Goal: Task Accomplishment & Management: Use online tool/utility

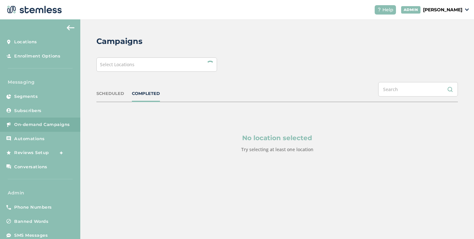
click at [169, 72] on div "Campaigns Select Locations SCHEDULED COMPLETED No location selected Try selecti…" at bounding box center [277, 109] width 394 height 181
click at [169, 69] on div "Select Locations" at bounding box center [156, 64] width 121 height 14
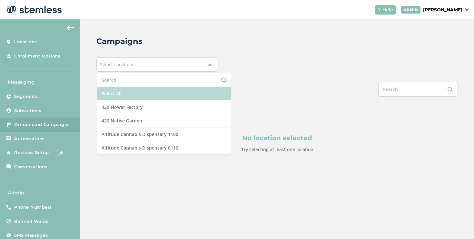
click at [141, 90] on li "Select All" at bounding box center [164, 94] width 135 height 14
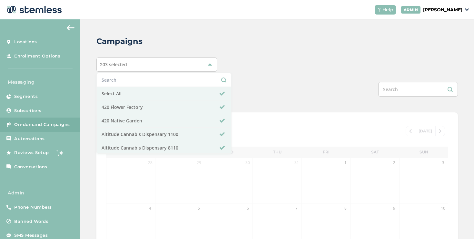
click at [264, 85] on div "SCHEDULED COMPLETED" at bounding box center [277, 92] width 362 height 20
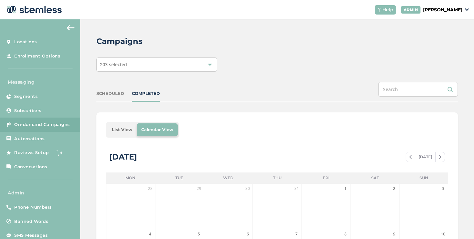
click at [124, 128] on li "List View" at bounding box center [121, 129] width 29 height 13
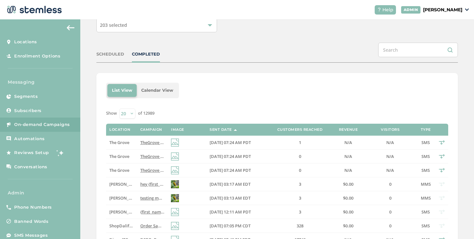
scroll to position [40, 0]
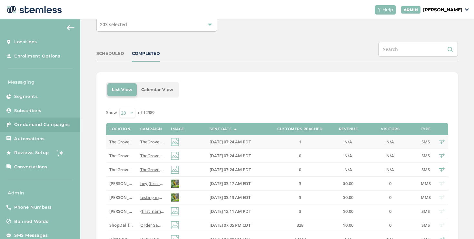
click at [195, 145] on td at bounding box center [187, 142] width 39 height 14
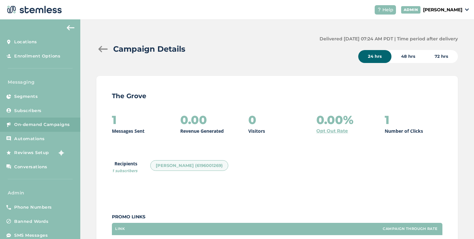
click at [102, 46] on div at bounding box center [102, 49] width 13 height 6
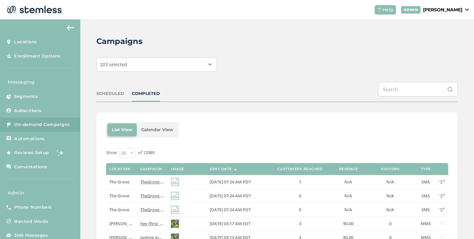
click at [140, 95] on div "COMPLETED" at bounding box center [146, 93] width 28 height 6
click at [119, 92] on div "SCHEDULED" at bounding box center [110, 93] width 28 height 6
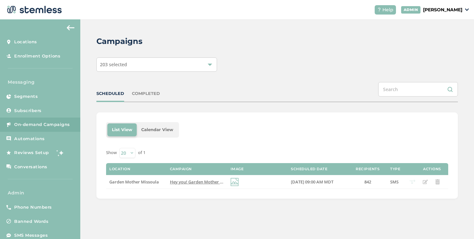
click at [136, 96] on div "SCHEDULED COMPLETED" at bounding box center [277, 92] width 362 height 20
click at [137, 95] on div "COMPLETED" at bounding box center [146, 93] width 28 height 6
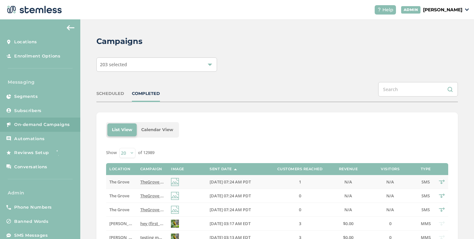
click at [146, 184] on span "TheGrove La Mesa: You have a new notification waiting for you, {first_name}! Re…" at bounding box center [237, 182] width 194 height 6
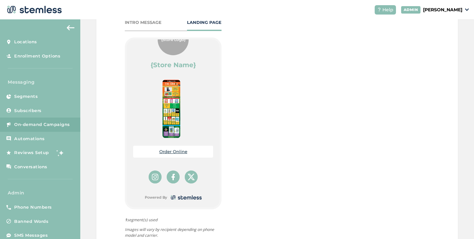
scroll to position [321, 0]
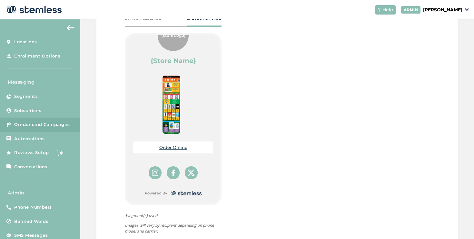
click at [164, 148] on link "Order Online" at bounding box center [173, 147] width 28 height 5
click at [179, 146] on link "Order Online" at bounding box center [173, 147] width 28 height 5
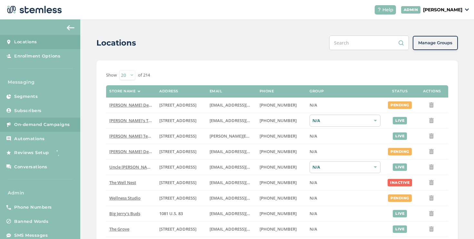
click at [62, 122] on span "On-demand Campaigns" at bounding box center [42, 124] width 56 height 6
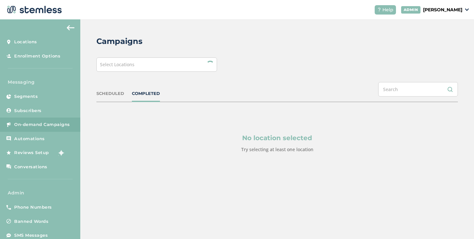
click at [154, 74] on div "Campaigns Select Locations SCHEDULED COMPLETED No location selected Try selecti…" at bounding box center [277, 109] width 394 height 181
click at [153, 70] on div "Select Locations" at bounding box center [156, 64] width 121 height 14
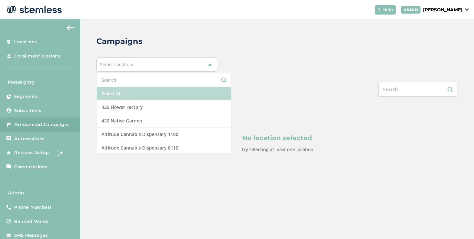
click at [125, 96] on li "Select All" at bounding box center [164, 94] width 135 height 14
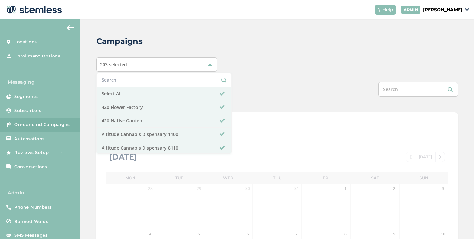
click at [255, 76] on div "Campaigns 203 selected Select All 420 Flower Factory 420 Native Garden Altitude…" at bounding box center [277, 227] width 394 height 417
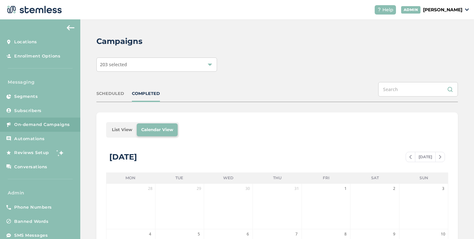
click at [129, 135] on li "List View" at bounding box center [121, 129] width 29 height 13
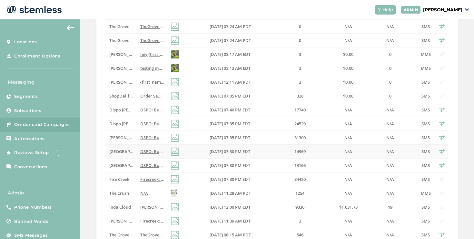
scroll to position [205, 0]
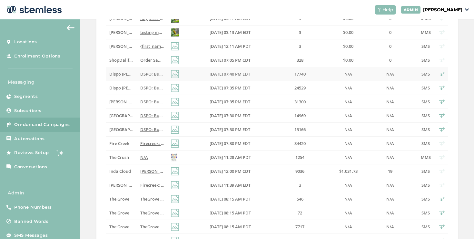
click at [250, 74] on span "[DATE] 07:40 PM EDT" at bounding box center [230, 74] width 41 height 6
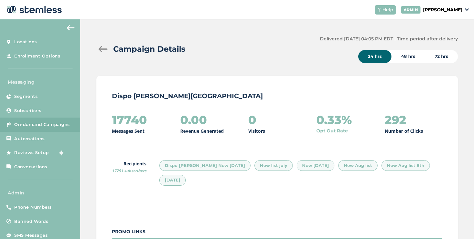
click at [104, 50] on div at bounding box center [102, 49] width 13 height 6
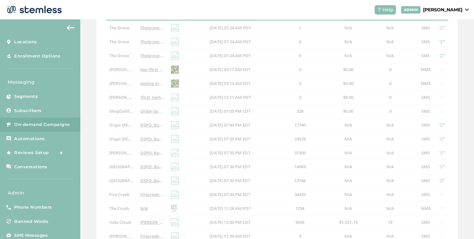
scroll to position [165, 0]
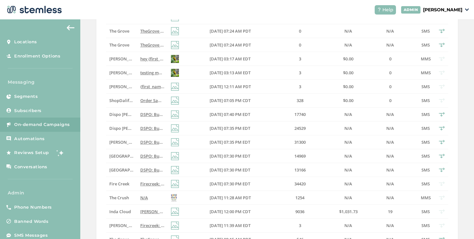
click at [228, 143] on span "[DATE] 07:35 PM EDT" at bounding box center [230, 142] width 41 height 6
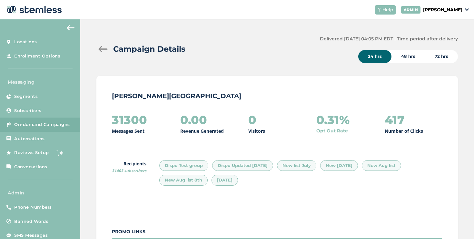
click at [103, 50] on div at bounding box center [102, 49] width 13 height 6
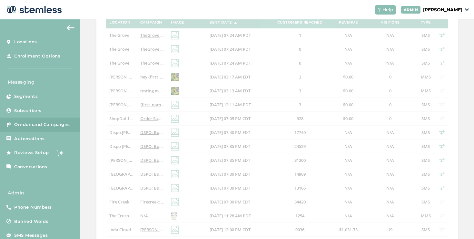
scroll to position [151, 0]
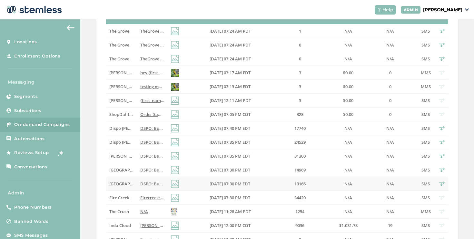
click at [215, 184] on span "[DATE] 07:30 PM EDT" at bounding box center [230, 184] width 41 height 6
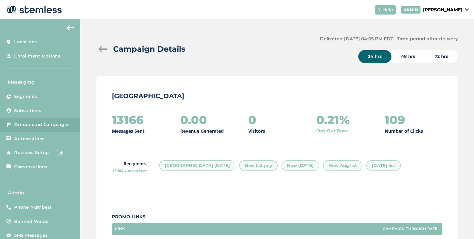
click at [101, 50] on div at bounding box center [102, 49] width 13 height 6
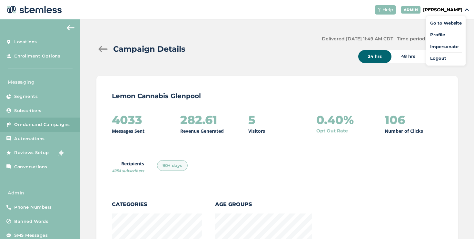
scroll to position [301, 0]
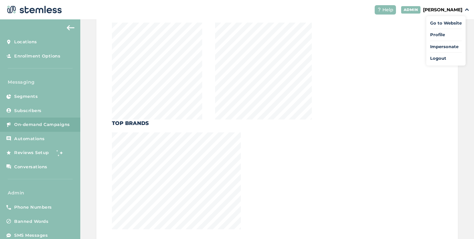
click at [444, 45] on span "Impersonate" at bounding box center [446, 47] width 32 height 6
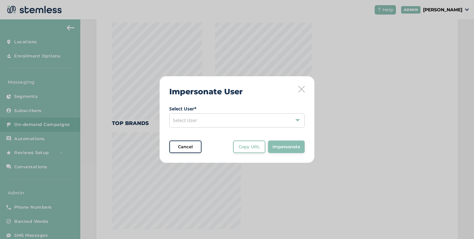
click at [246, 119] on div "Select User" at bounding box center [236, 120] width 135 height 14
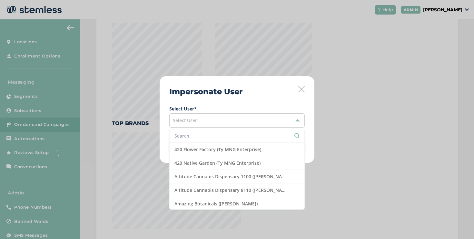
click at [237, 135] on input "text" at bounding box center [237, 135] width 125 height 7
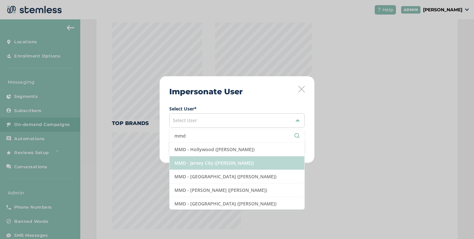
type input "mmd"
click at [256, 159] on li "MMD - Jersey City ([PERSON_NAME])" at bounding box center [237, 163] width 135 height 14
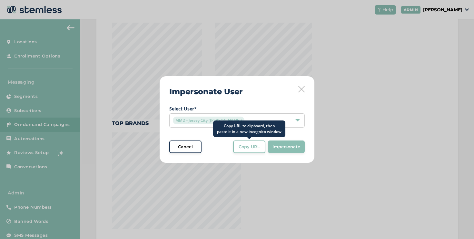
click at [256, 146] on span "Copy URL" at bounding box center [249, 147] width 21 height 6
